Goal: Information Seeking & Learning: Learn about a topic

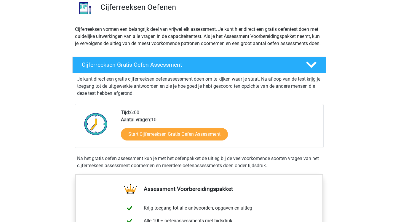
scroll to position [57, 0]
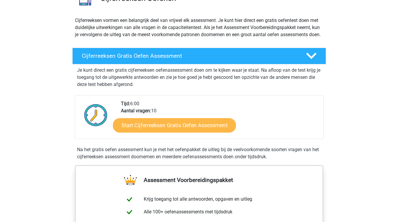
click at [162, 132] on link "Start Cijferreeksen Gratis Oefen Assessment" at bounding box center [174, 125] width 123 height 14
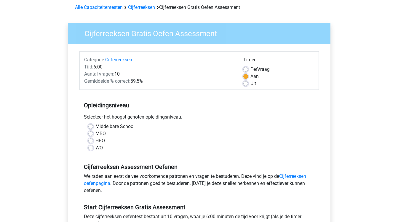
scroll to position [28, 0]
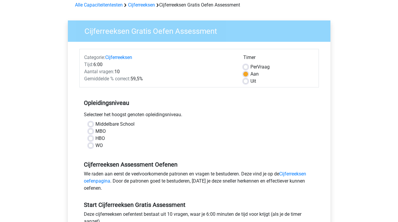
click at [95, 147] on label "WO" at bounding box center [98, 145] width 7 height 7
click at [90, 147] on input "WO" at bounding box center [90, 145] width 5 height 6
radio input "true"
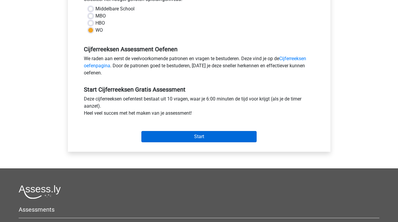
scroll to position [144, 0]
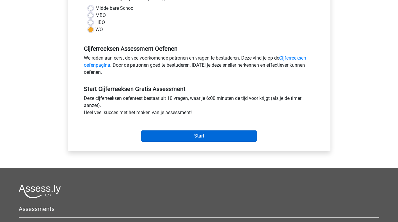
click at [161, 136] on input "Start" at bounding box center [198, 135] width 115 height 11
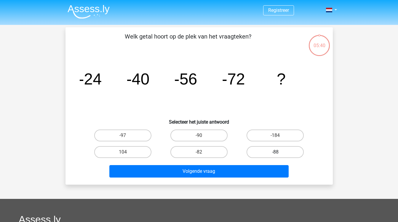
click at [262, 149] on label "-88" at bounding box center [275, 152] width 57 height 12
click at [275, 152] on input "-88" at bounding box center [277, 154] width 4 height 4
radio input "true"
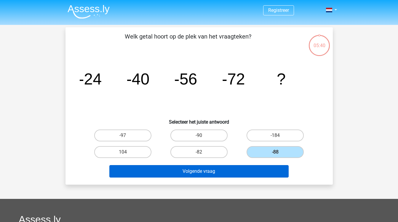
click at [227, 176] on button "Volgende vraag" at bounding box center [198, 171] width 179 height 12
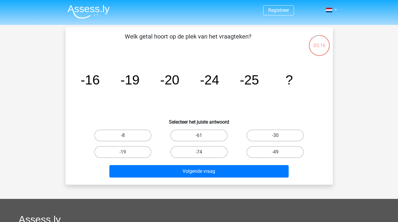
click at [275, 128] on div "-30" at bounding box center [275, 135] width 76 height 17
click at [273, 134] on label "-30" at bounding box center [275, 136] width 57 height 12
click at [275, 136] on input "-30" at bounding box center [277, 138] width 4 height 4
radio input "true"
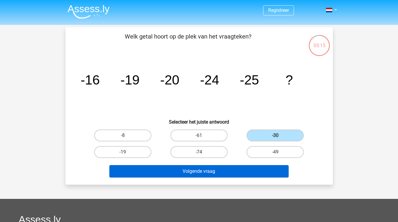
click at [239, 172] on button "Volgende vraag" at bounding box center [198, 171] width 179 height 12
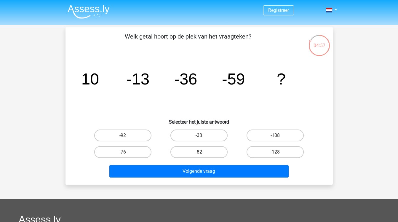
click at [177, 150] on label "-82" at bounding box center [198, 152] width 57 height 12
click at [199, 152] on input "-82" at bounding box center [201, 154] width 4 height 4
radio input "true"
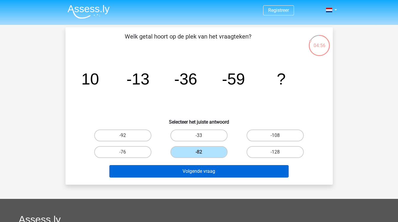
click at [179, 174] on button "Volgende vraag" at bounding box center [198, 171] width 179 height 12
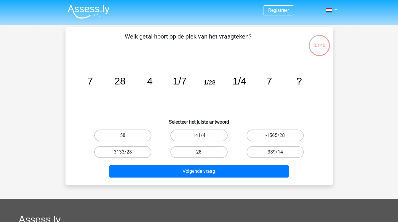
click at [187, 156] on label "28" at bounding box center [198, 152] width 57 height 12
click at [199, 156] on input "28" at bounding box center [201, 154] width 4 height 4
radio input "true"
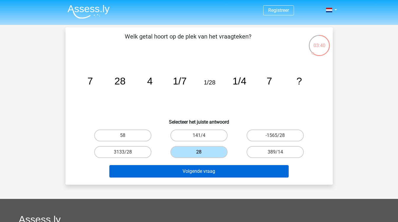
click at [185, 173] on button "Volgende vraag" at bounding box center [198, 171] width 179 height 12
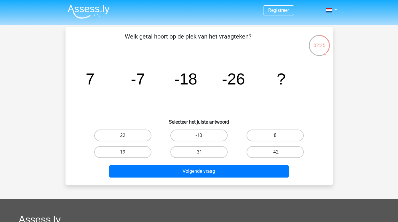
click at [202, 155] on input "-31" at bounding box center [201, 154] width 4 height 4
radio input "true"
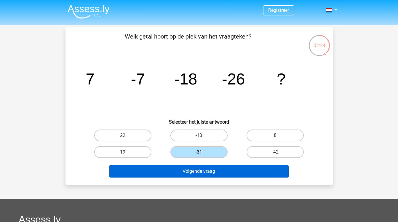
click at [202, 172] on button "Volgende vraag" at bounding box center [198, 171] width 179 height 12
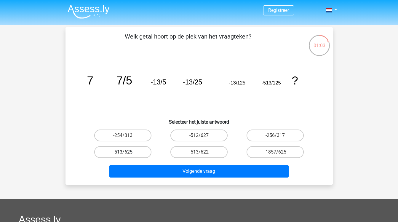
click at [133, 152] on label "-513/625" at bounding box center [122, 152] width 57 height 12
click at [127, 152] on input "-513/625" at bounding box center [125, 154] width 4 height 4
radio input "true"
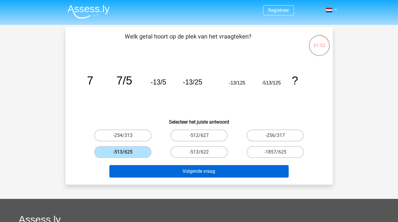
click at [167, 173] on button "Volgende vraag" at bounding box center [198, 171] width 179 height 12
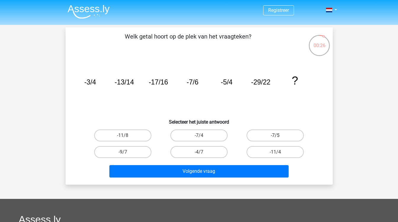
click at [271, 139] on label "-7/5" at bounding box center [275, 136] width 57 height 12
click at [275, 139] on input "-7/5" at bounding box center [277, 138] width 4 height 4
radio input "true"
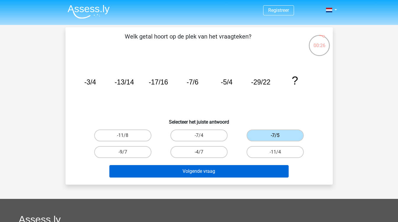
click at [247, 173] on button "Volgende vraag" at bounding box center [198, 171] width 179 height 12
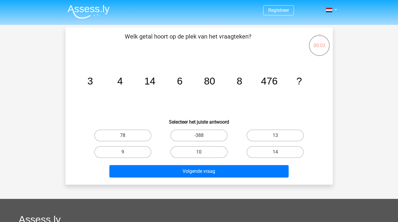
click at [123, 136] on input "78" at bounding box center [125, 138] width 4 height 4
radio input "true"
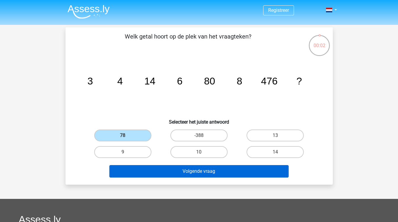
click at [148, 176] on button "Volgende vraag" at bounding box center [198, 171] width 179 height 12
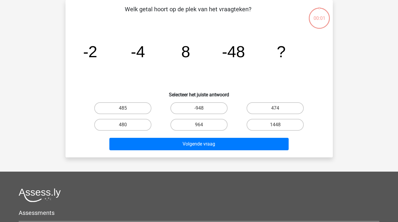
scroll to position [20, 0]
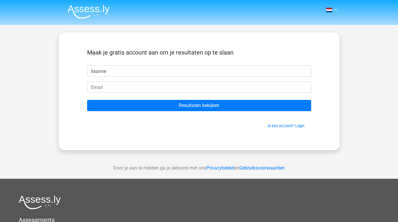
type input "lisanne"
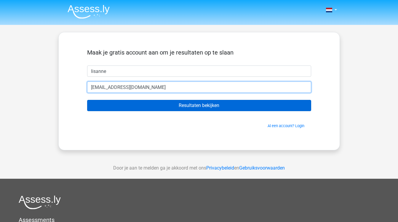
type input "lisannetencate@live.nl"
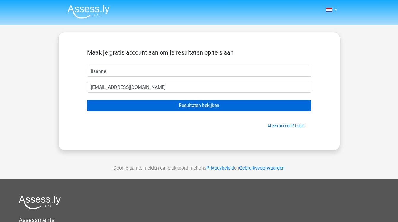
click at [211, 104] on input "Resultaten bekijken" at bounding box center [199, 105] width 224 height 11
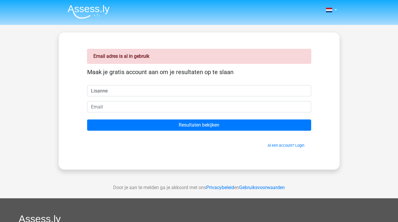
type input "Lisanne"
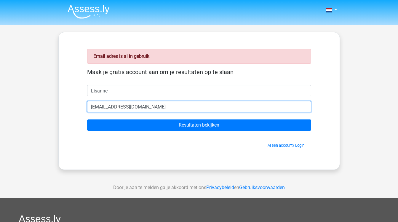
type input "[EMAIL_ADDRESS][DOMAIN_NAME]"
click at [199, 125] on input "Resultaten bekijken" at bounding box center [199, 124] width 224 height 11
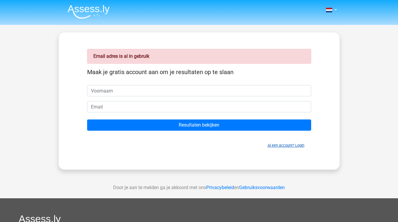
click at [271, 146] on link "Al een account? Login" at bounding box center [286, 145] width 37 height 4
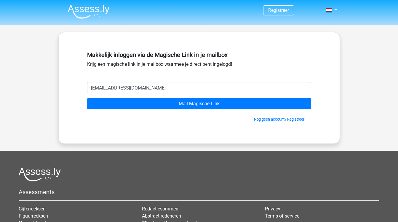
type input "[EMAIL_ADDRESS][DOMAIN_NAME]"
click at [199, 104] on input "Mail Magische Link" at bounding box center [199, 103] width 224 height 11
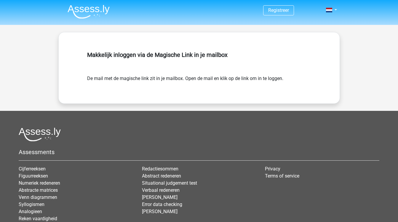
click at [209, 79] on form "De mail met de magische link zit in je mailbox. Open de mail en klik op de link…" at bounding box center [199, 78] width 224 height 7
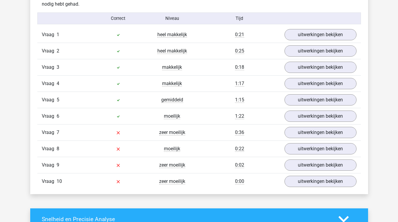
scroll to position [515, 0]
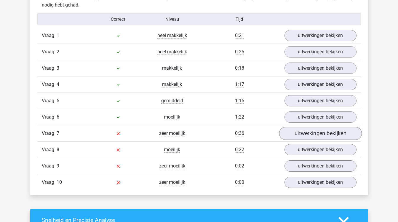
click at [315, 132] on link "uitwerkingen bekijken" at bounding box center [320, 133] width 83 height 13
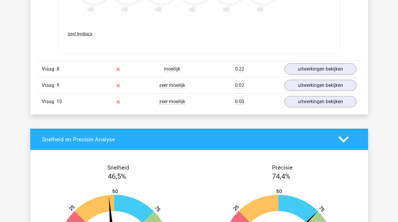
scroll to position [938, 0]
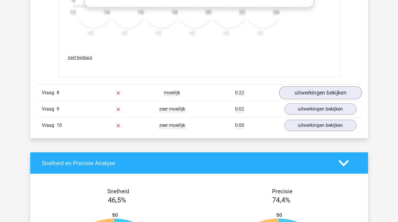
click at [316, 90] on link "uitwerkingen bekijken" at bounding box center [320, 92] width 83 height 13
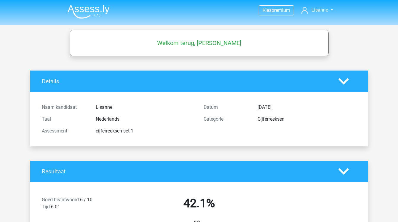
scroll to position [0, 0]
